Goal: Information Seeking & Learning: Understand process/instructions

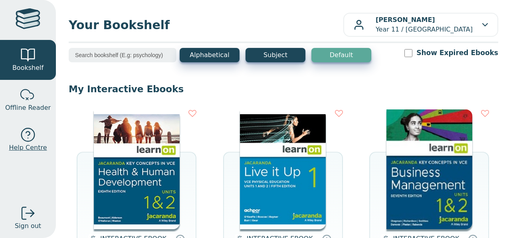
click at [30, 143] on span "Help Centre" at bounding box center [28, 148] width 38 height 10
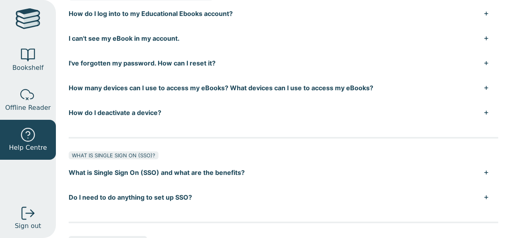
scroll to position [143, 0]
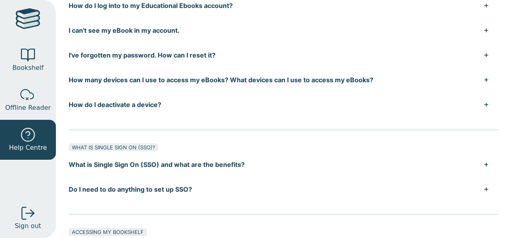
click at [295, 67] on button "I've forgotten my password. How can I reset it?" at bounding box center [283, 55] width 429 height 25
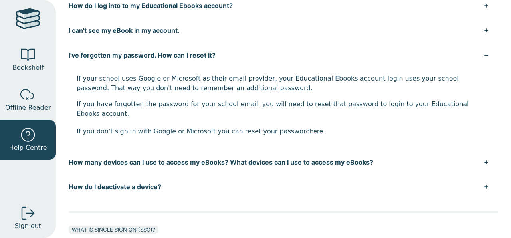
click at [273, 67] on button "I've forgotten my password. How can I reset it?" at bounding box center [283, 55] width 429 height 25
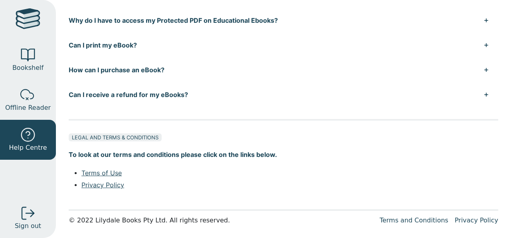
scroll to position [729, 0]
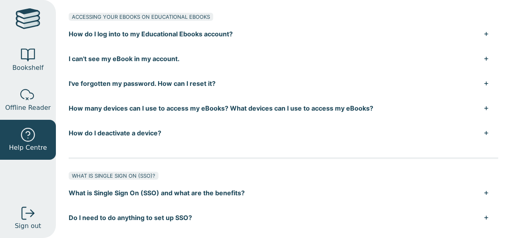
scroll to position [135, 0]
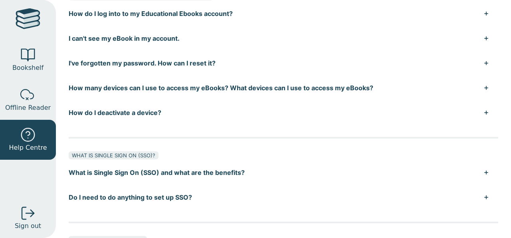
click at [255, 75] on button "I've forgotten my password. How can I reset it?" at bounding box center [283, 63] width 429 height 25
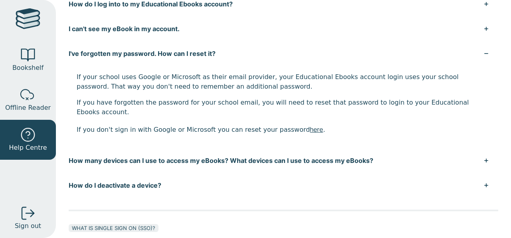
scroll to position [145, 0]
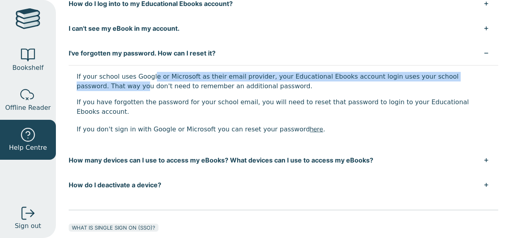
drag, startPoint x: 186, startPoint y: 118, endPoint x: 265, endPoint y: 132, distance: 81.1
click at [265, 91] on p "If your school uses Google or Microsoft as their email provider, your Education…" at bounding box center [283, 81] width 413 height 19
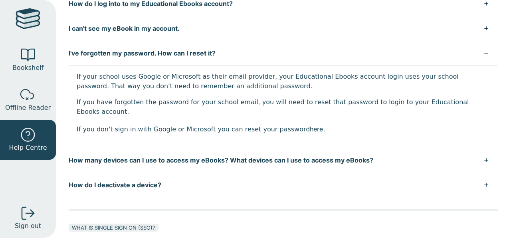
click at [306, 91] on p "If your school uses Google or Microsoft as their email provider, your Education…" at bounding box center [283, 81] width 413 height 19
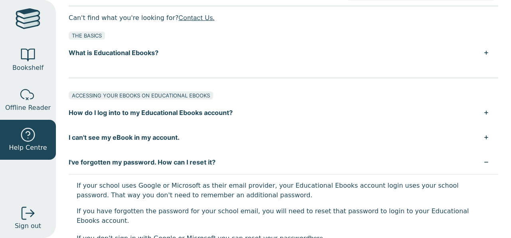
scroll to position [0, 0]
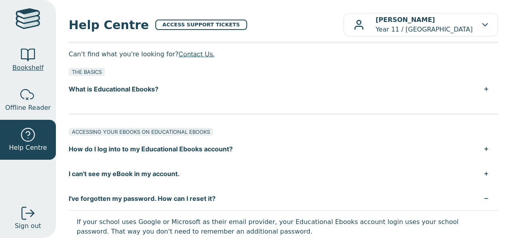
click at [34, 63] on span "Bookshelf" at bounding box center [27, 68] width 31 height 10
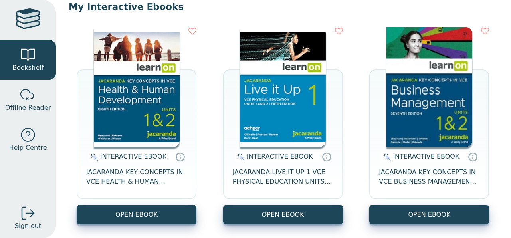
scroll to position [98, 0]
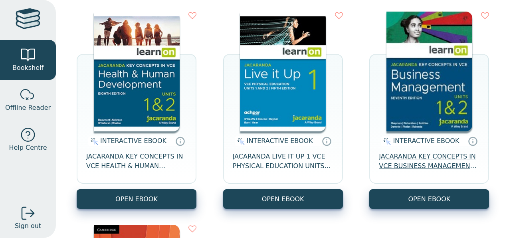
click at [422, 171] on span "JACARANDA KEY CONCEPTS IN VCE BUSINESS MANAGEMENT UNITS 1&2 7E LEARNON" at bounding box center [429, 161] width 101 height 19
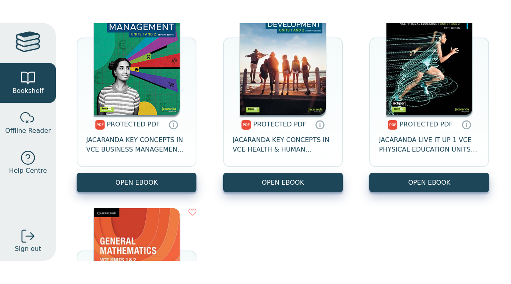
scroll to position [573, 0]
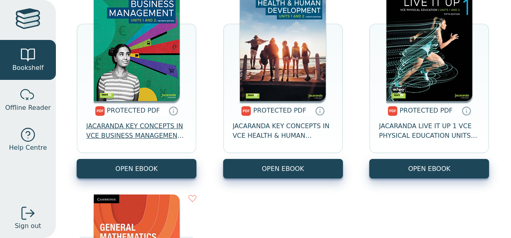
click at [153, 140] on span "JACARANDA KEY CONCEPTS IN VCE BUSINESS MANAGEMENT UNITS 1&2" at bounding box center [136, 130] width 101 height 19
